Goal: Transaction & Acquisition: Download file/media

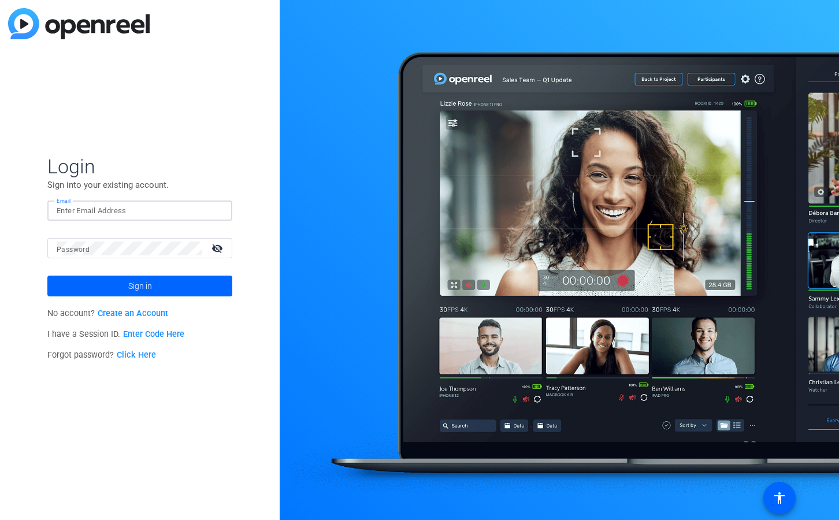
click at [108, 207] on input "Email" at bounding box center [140, 211] width 166 height 14
paste input "[EMAIL_ADDRESS][DOMAIN_NAME]"
type input "[EMAIL_ADDRESS][DOMAIN_NAME]"
click at [99, 288] on span at bounding box center [139, 286] width 185 height 28
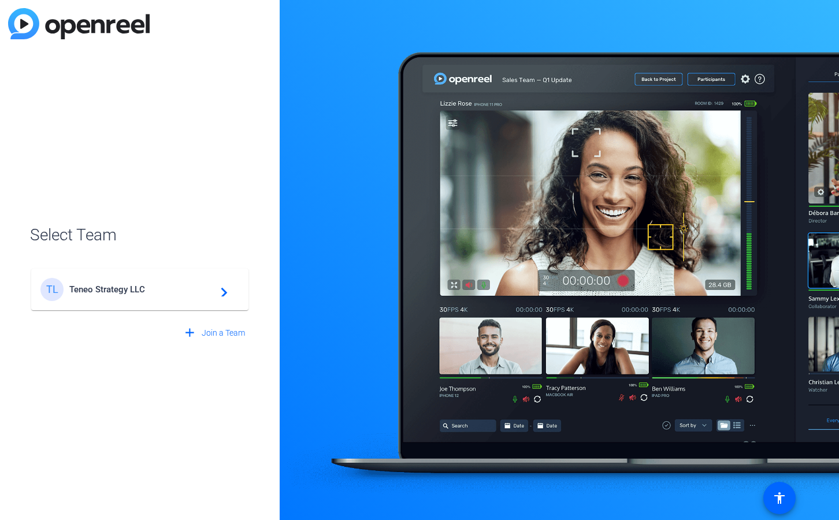
click at [154, 292] on span "Teneo Strategy LLC" at bounding box center [141, 289] width 144 height 10
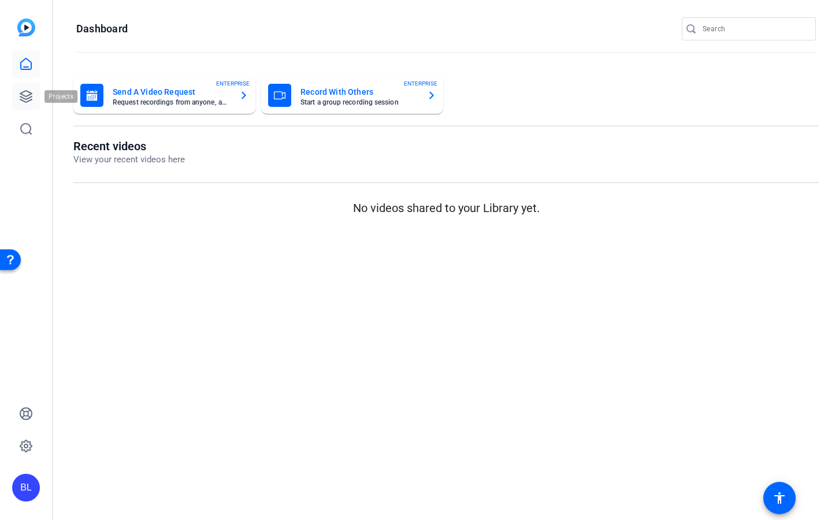
click at [25, 94] on icon at bounding box center [26, 97] width 14 height 14
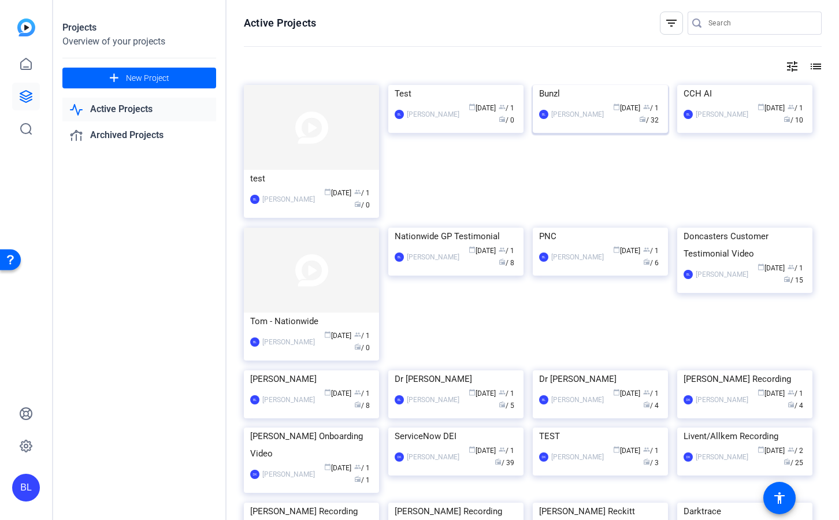
click at [589, 102] on div "Bunzl" at bounding box center [600, 93] width 122 height 17
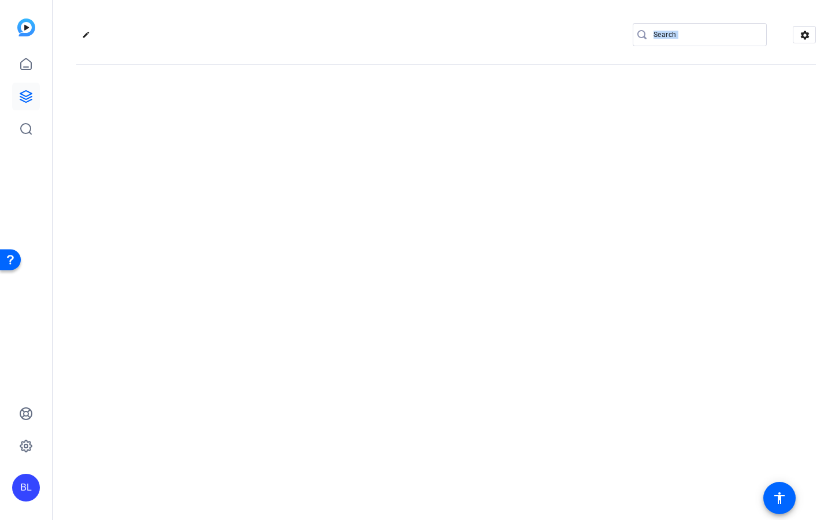
click at [589, 172] on div "edit settings" at bounding box center [446, 260] width 786 height 520
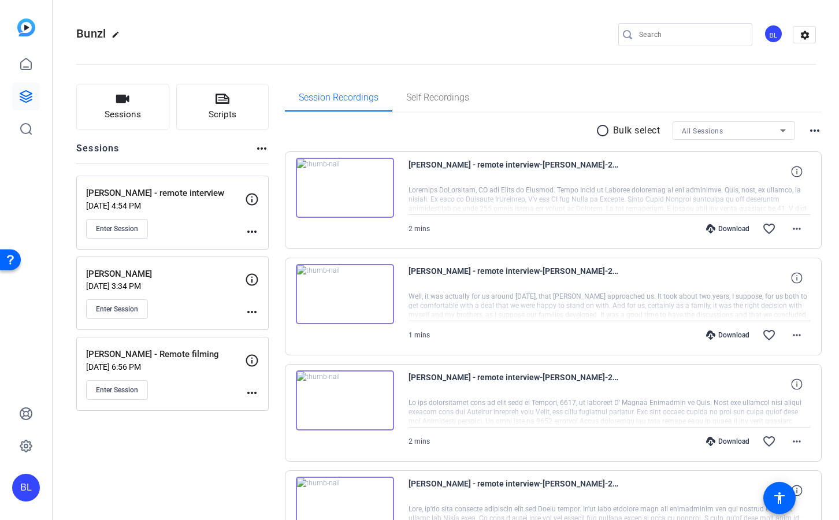
click at [495, 129] on div "radio_button_unchecked Bulk select All Sessions more_horiz" at bounding box center [553, 130] width 537 height 18
click at [794, 233] on mat-icon "more_horiz" at bounding box center [797, 229] width 14 height 14
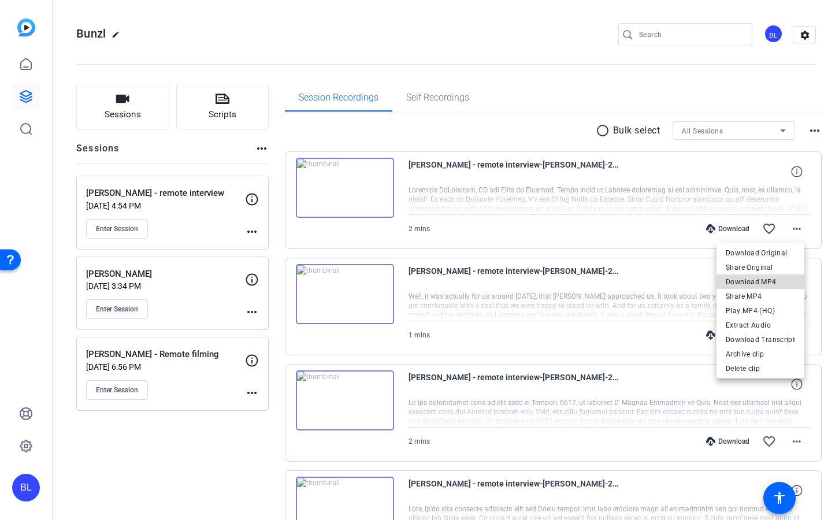
click at [777, 281] on span "Download MP4" at bounding box center [760, 282] width 69 height 14
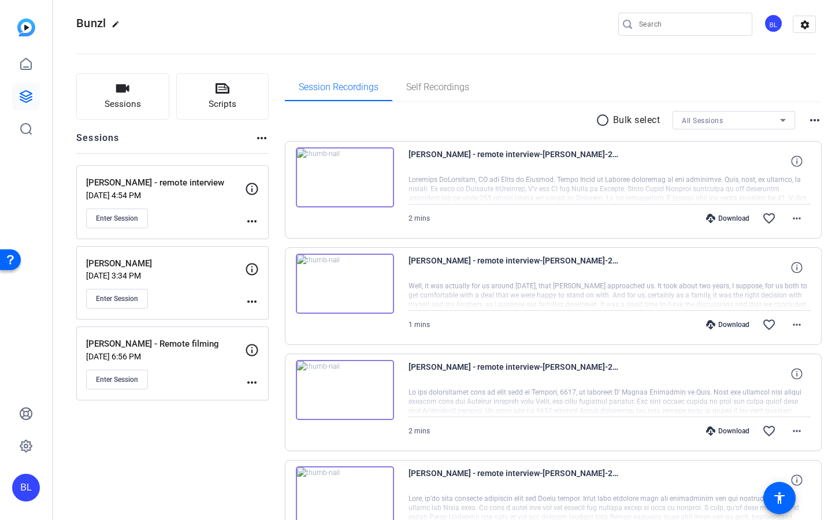
scroll to position [11, 0]
click at [791, 219] on mat-icon "more_horiz" at bounding box center [797, 218] width 14 height 14
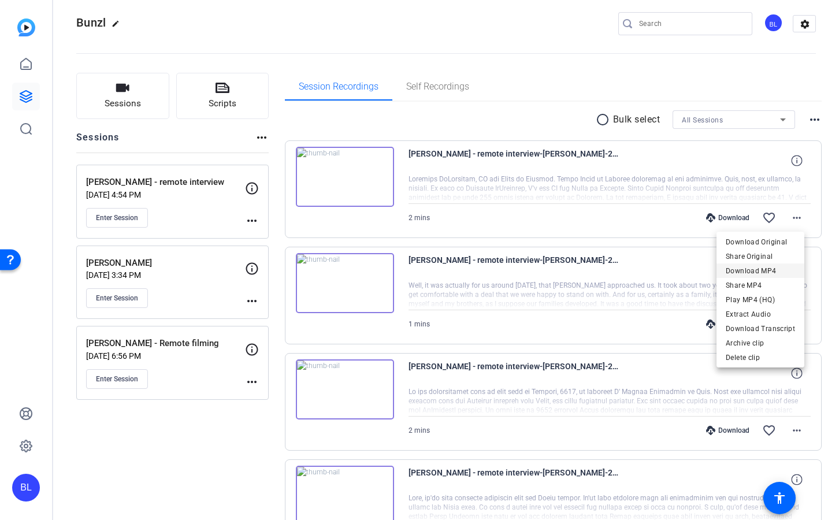
click at [785, 272] on span "Download MP4" at bounding box center [760, 270] width 69 height 14
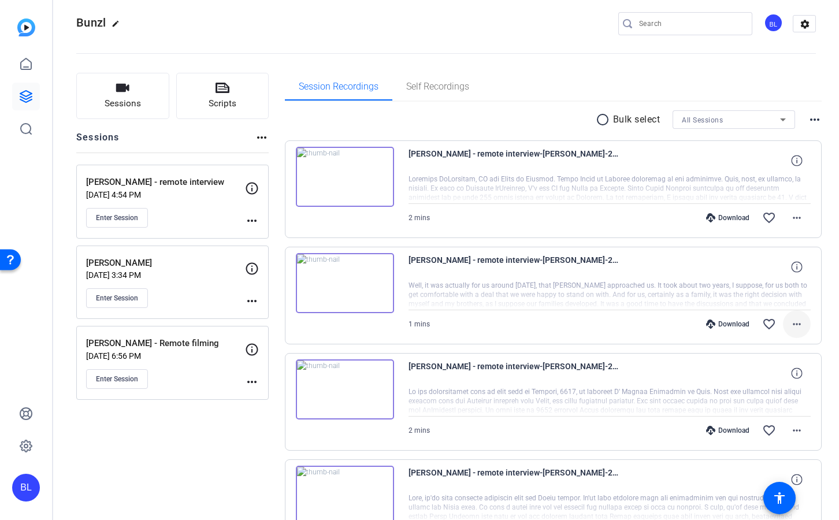
click at [791, 325] on mat-icon "more_horiz" at bounding box center [797, 324] width 14 height 14
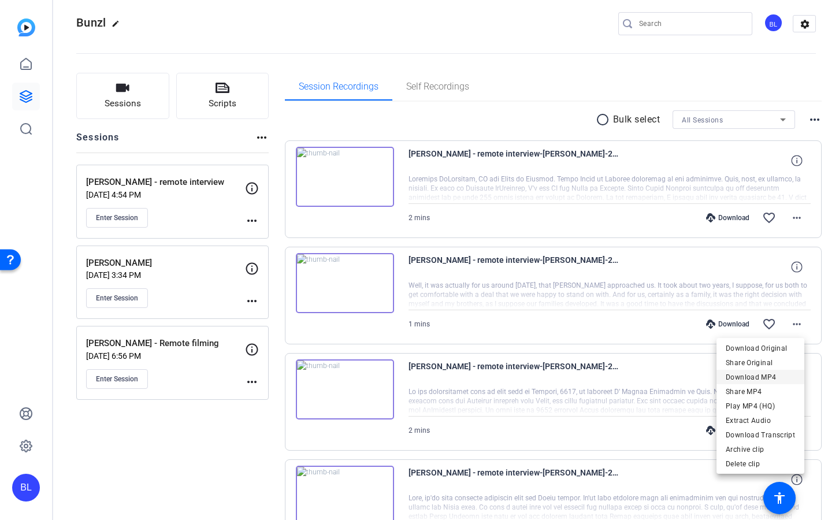
click at [778, 378] on span "Download MP4" at bounding box center [760, 377] width 69 height 14
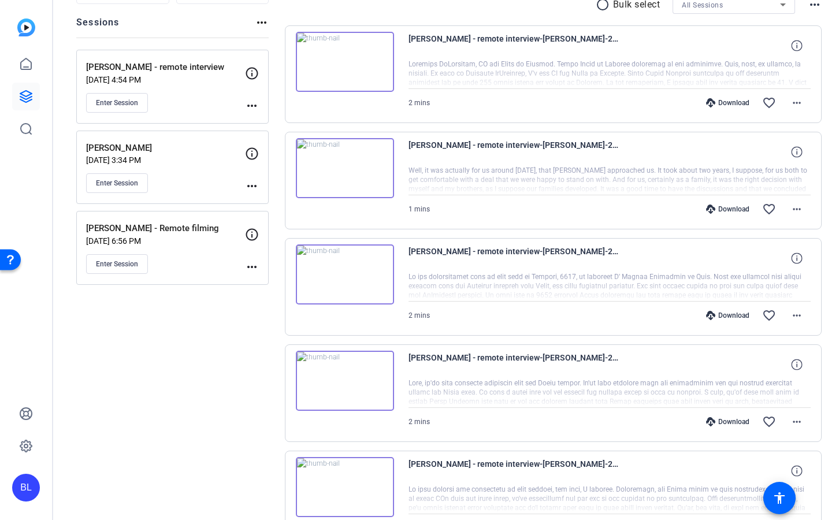
scroll to position [157, 0]
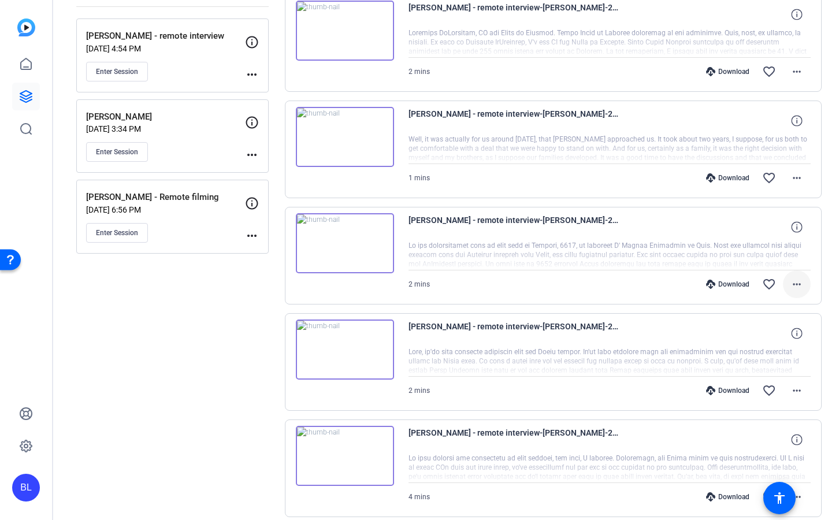
click at [795, 288] on mat-icon "more_horiz" at bounding box center [797, 284] width 14 height 14
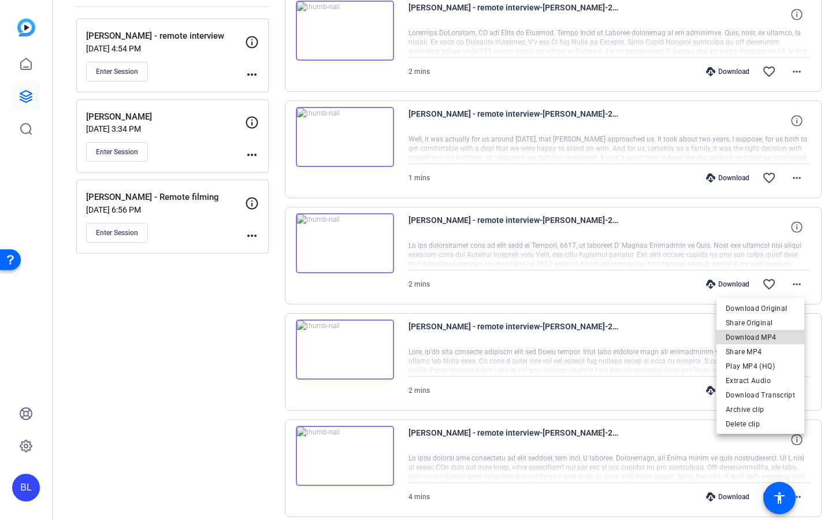
click at [781, 335] on span "Download MP4" at bounding box center [760, 337] width 69 height 14
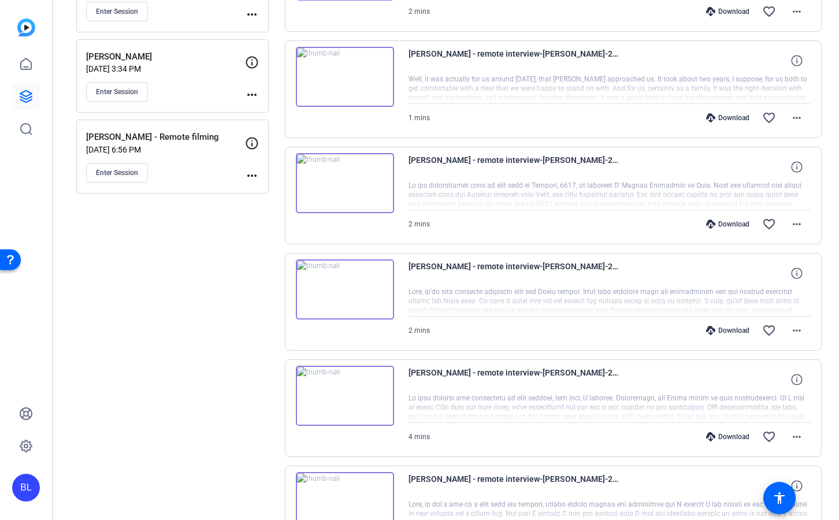
scroll to position [219, 0]
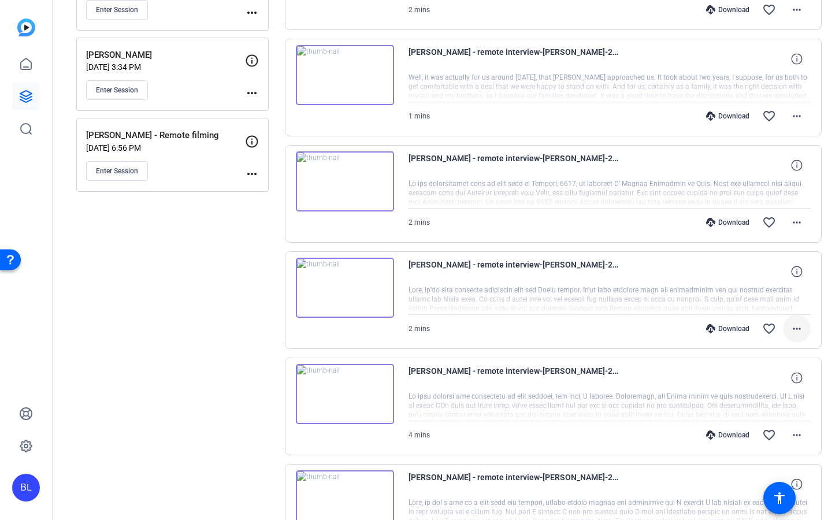
click at [794, 330] on mat-icon "more_horiz" at bounding box center [797, 329] width 14 height 14
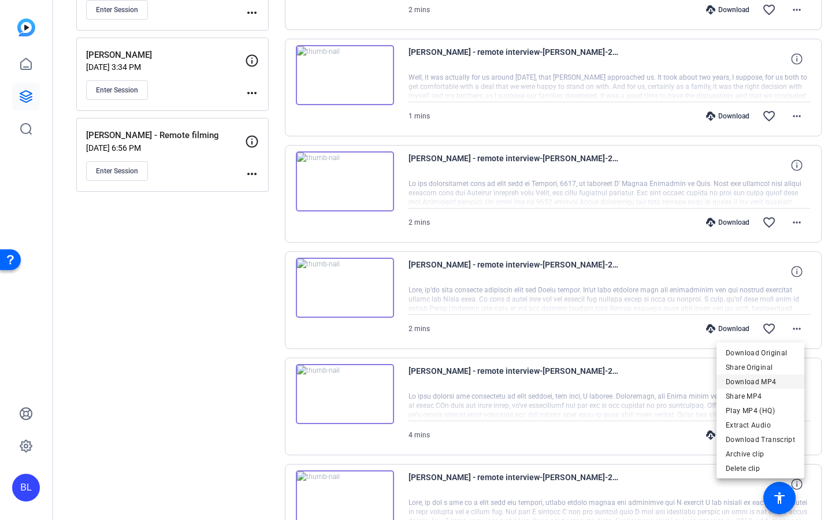
click at [778, 379] on span "Download MP4" at bounding box center [760, 382] width 69 height 14
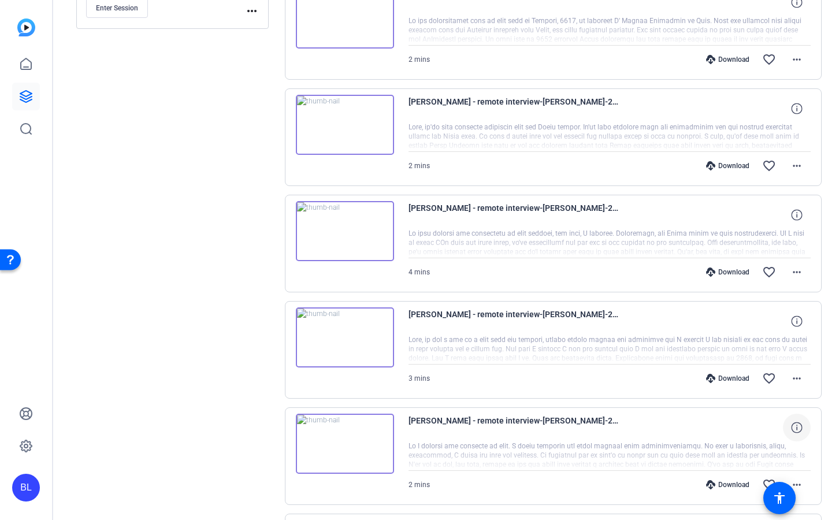
scroll to position [467, 0]
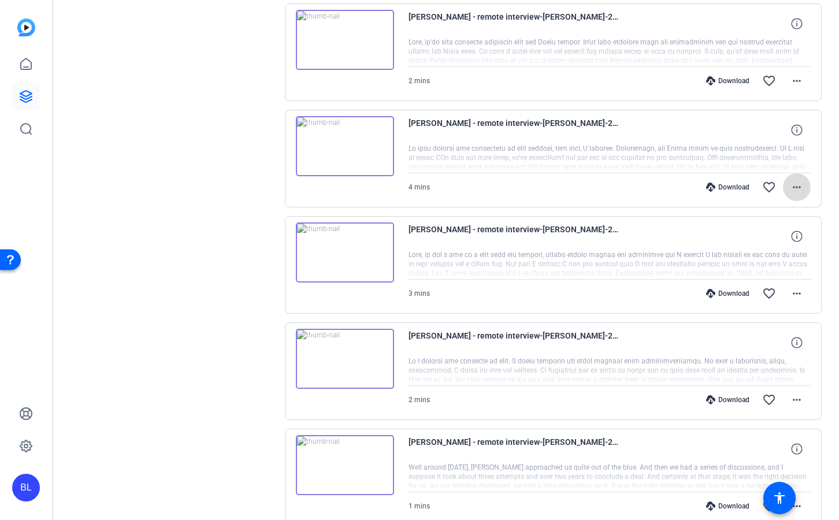
click at [792, 188] on mat-icon "more_horiz" at bounding box center [797, 187] width 14 height 14
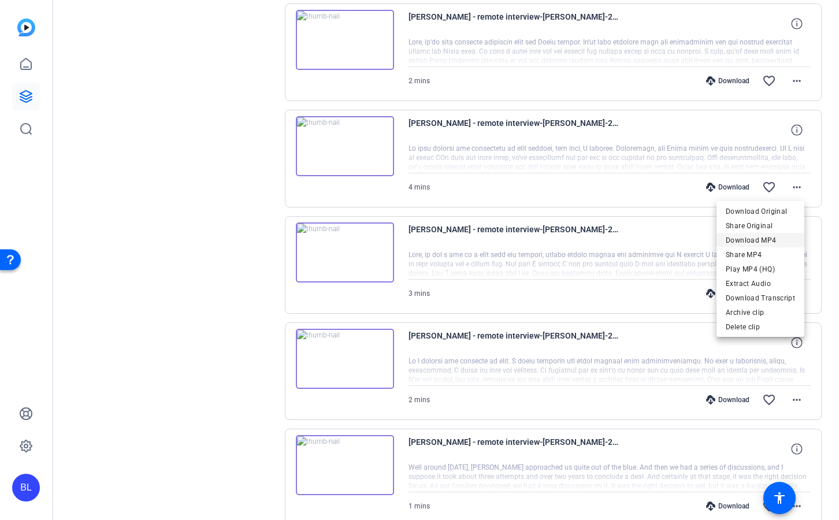
click at [777, 243] on span "Download MP4" at bounding box center [760, 240] width 69 height 14
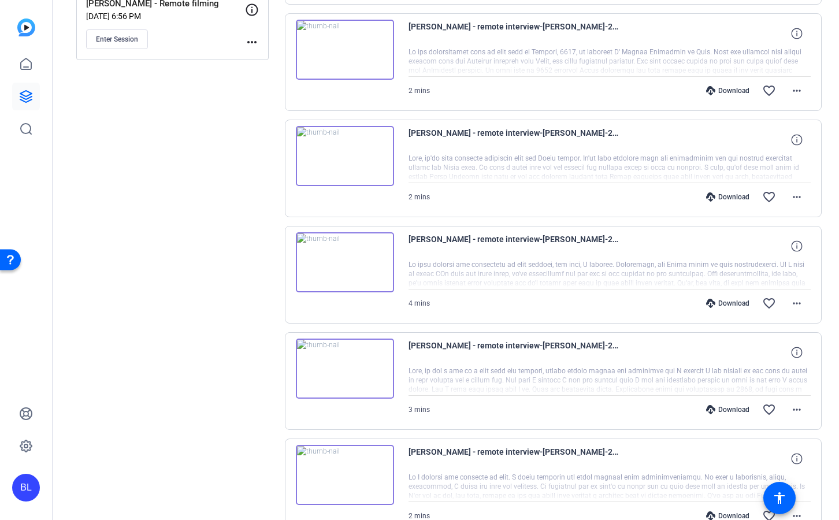
scroll to position [369, 0]
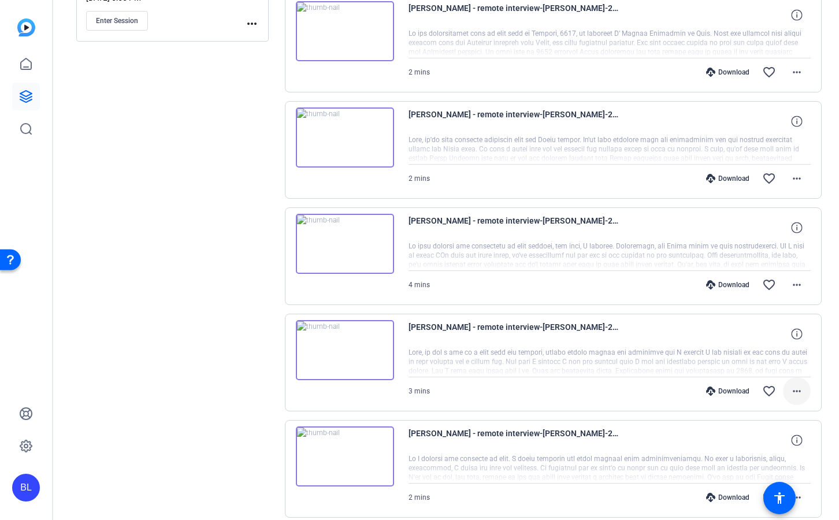
click at [790, 391] on mat-icon "more_horiz" at bounding box center [797, 391] width 14 height 14
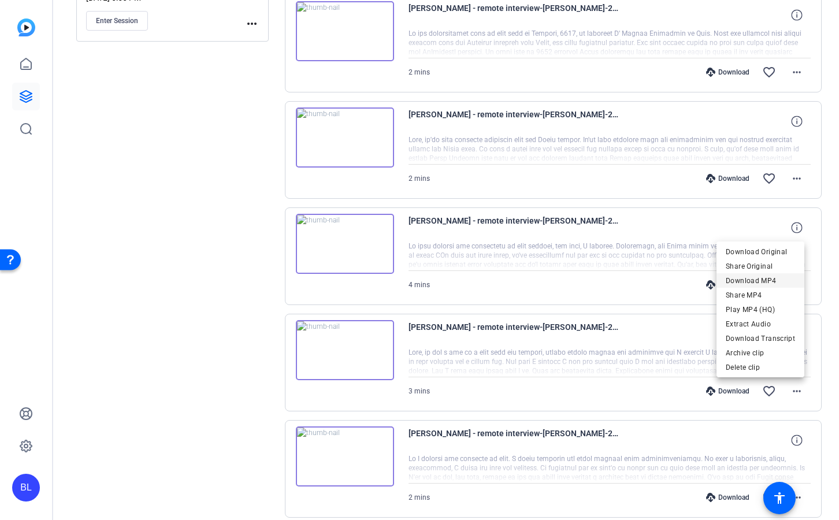
click at [783, 285] on span "Download MP4" at bounding box center [760, 281] width 69 height 14
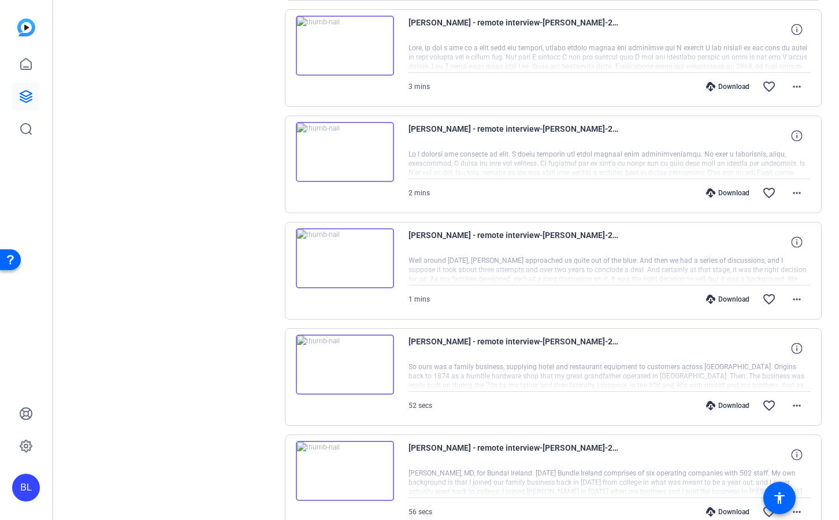
scroll to position [712, 0]
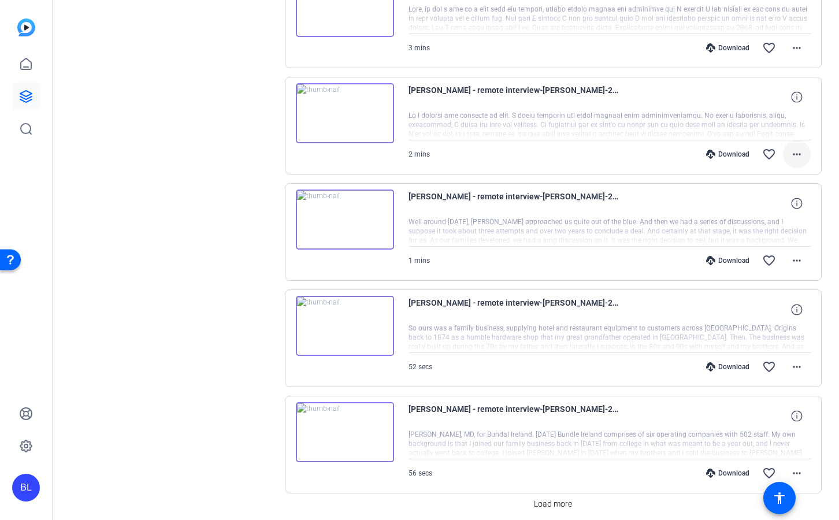
click at [790, 155] on mat-icon "more_horiz" at bounding box center [797, 154] width 14 height 14
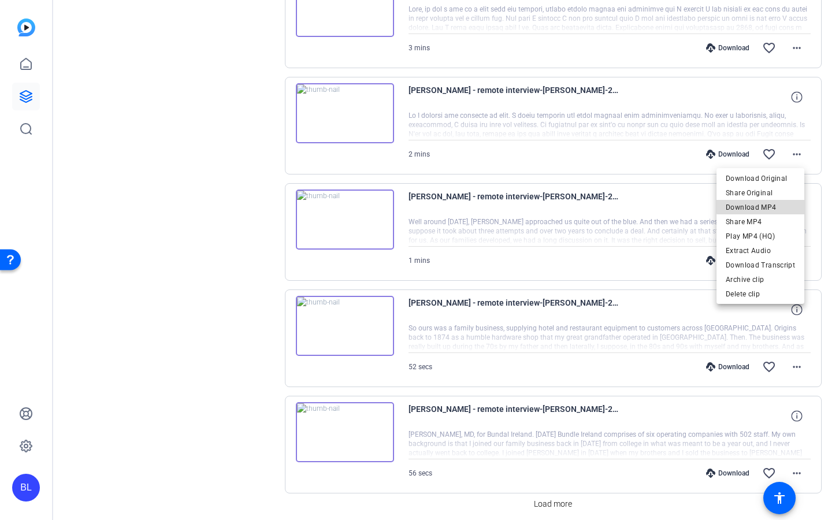
click at [776, 205] on span "Download MP4" at bounding box center [760, 207] width 69 height 14
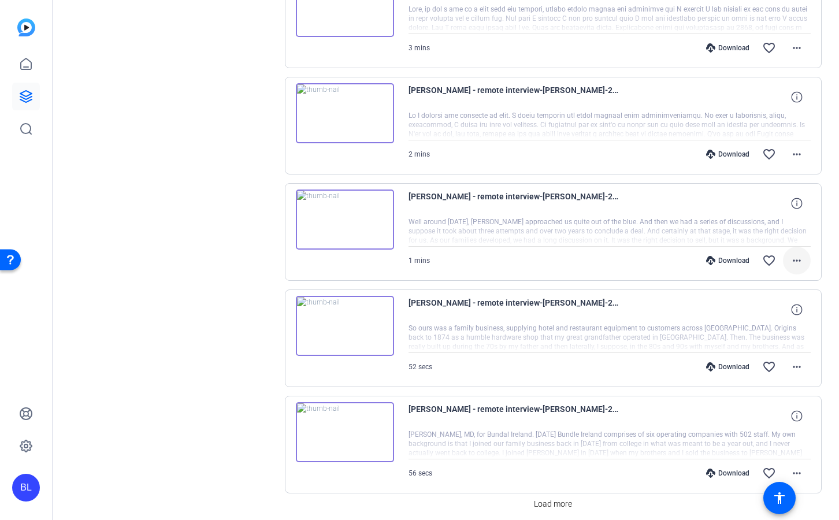
click at [792, 263] on mat-icon "more_horiz" at bounding box center [797, 261] width 14 height 14
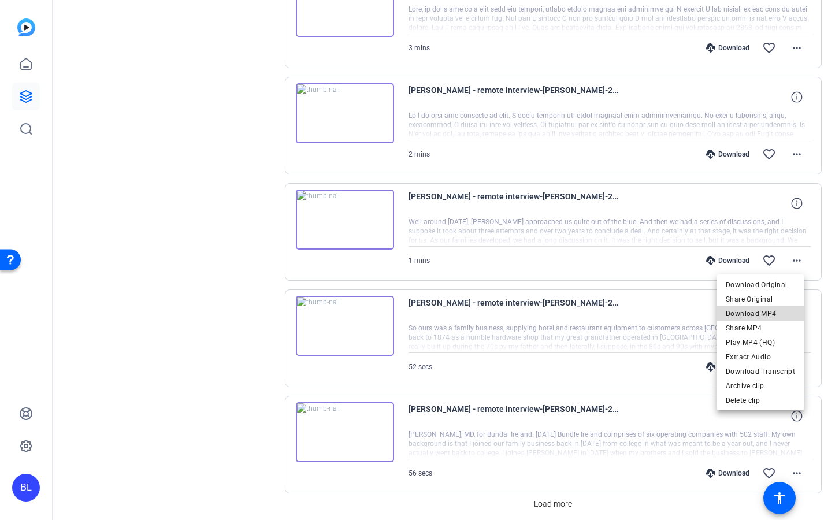
click at [782, 315] on span "Download MP4" at bounding box center [760, 314] width 69 height 14
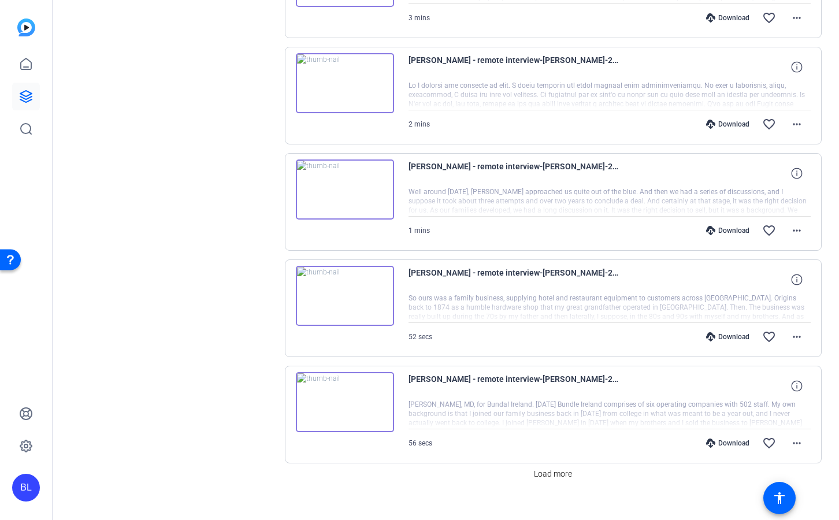
scroll to position [758, 0]
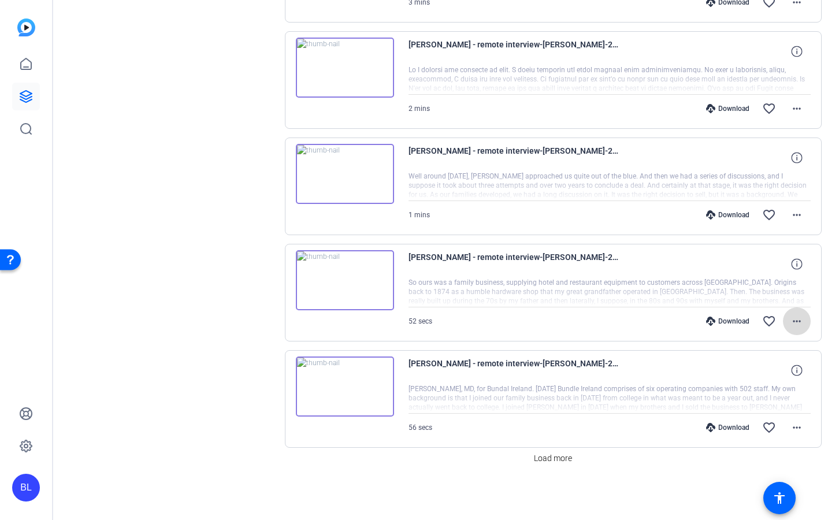
click at [791, 318] on mat-icon "more_horiz" at bounding box center [797, 321] width 14 height 14
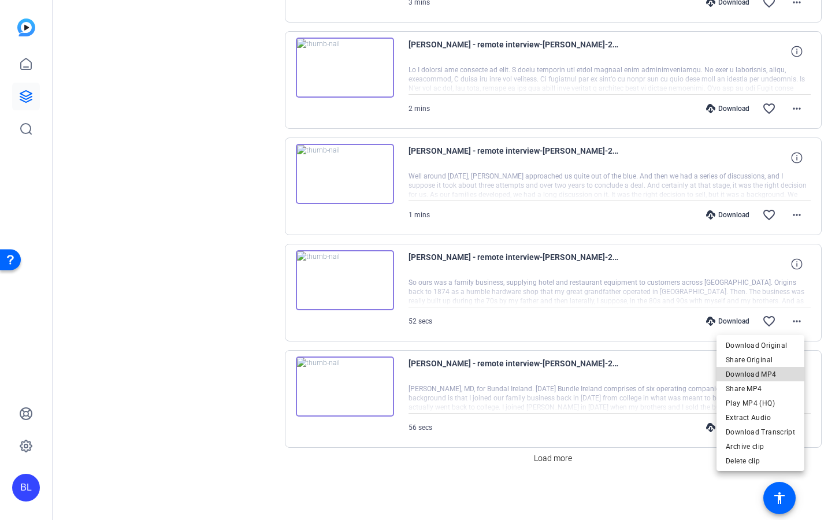
click at [782, 374] on span "Download MP4" at bounding box center [760, 374] width 69 height 14
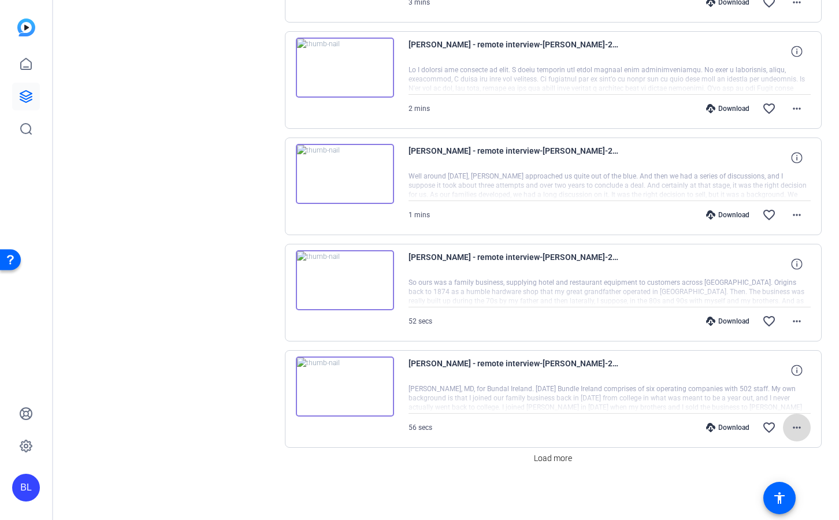
click at [790, 430] on mat-icon "more_horiz" at bounding box center [797, 428] width 14 height 14
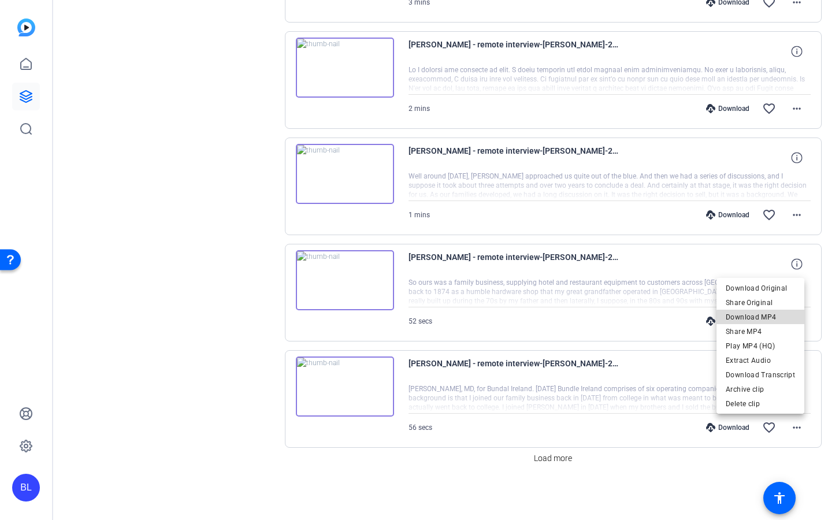
click at [776, 319] on span "Download MP4" at bounding box center [760, 317] width 69 height 14
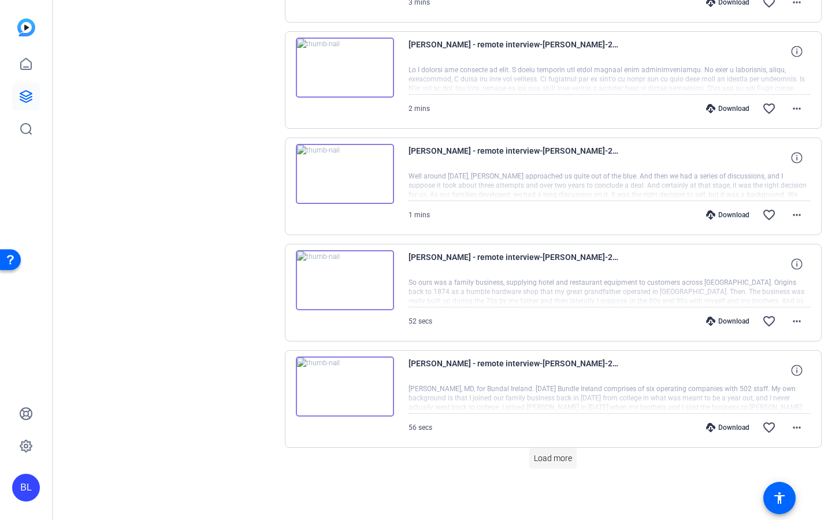
click at [540, 458] on span "Load more" at bounding box center [553, 458] width 38 height 12
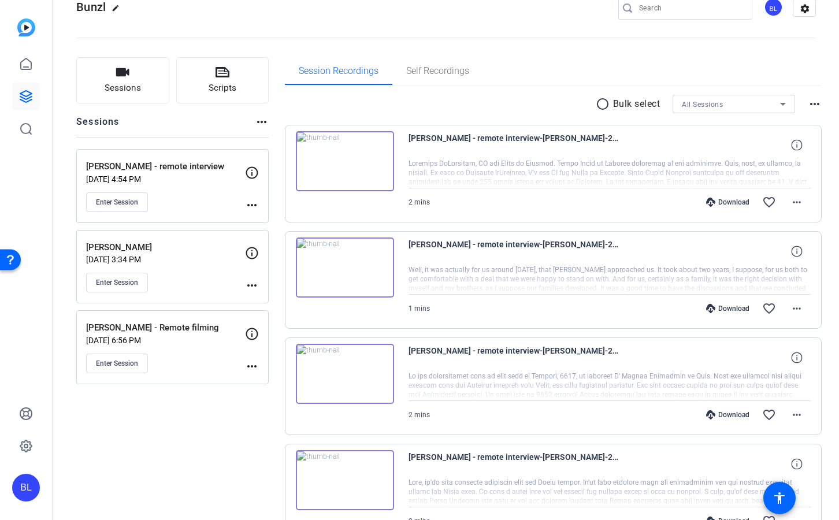
scroll to position [25, 0]
